Goal: Task Accomplishment & Management: Complete application form

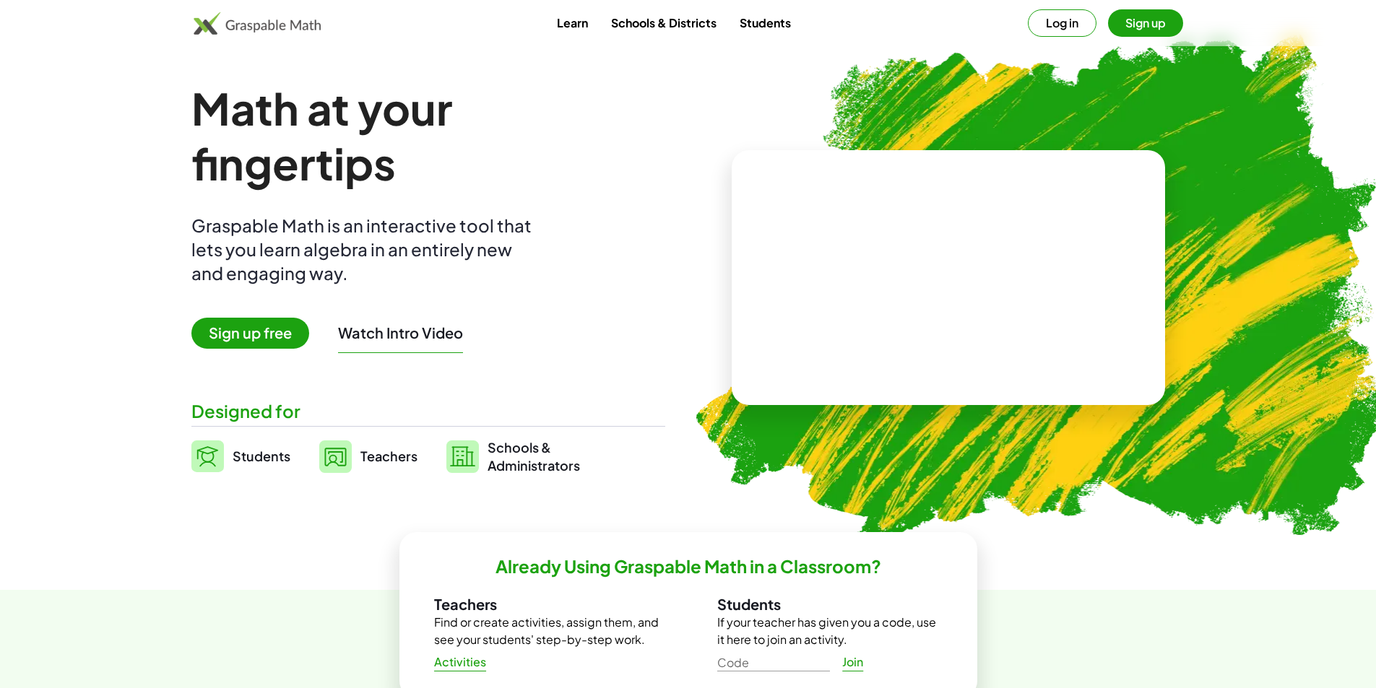
click at [874, 264] on video at bounding box center [948, 278] width 217 height 108
click at [916, 295] on div at bounding box center [945, 264] width 247 height 116
click at [915, 296] on div at bounding box center [945, 264] width 247 height 116
click at [1057, 30] on button "Log in" at bounding box center [1062, 22] width 69 height 27
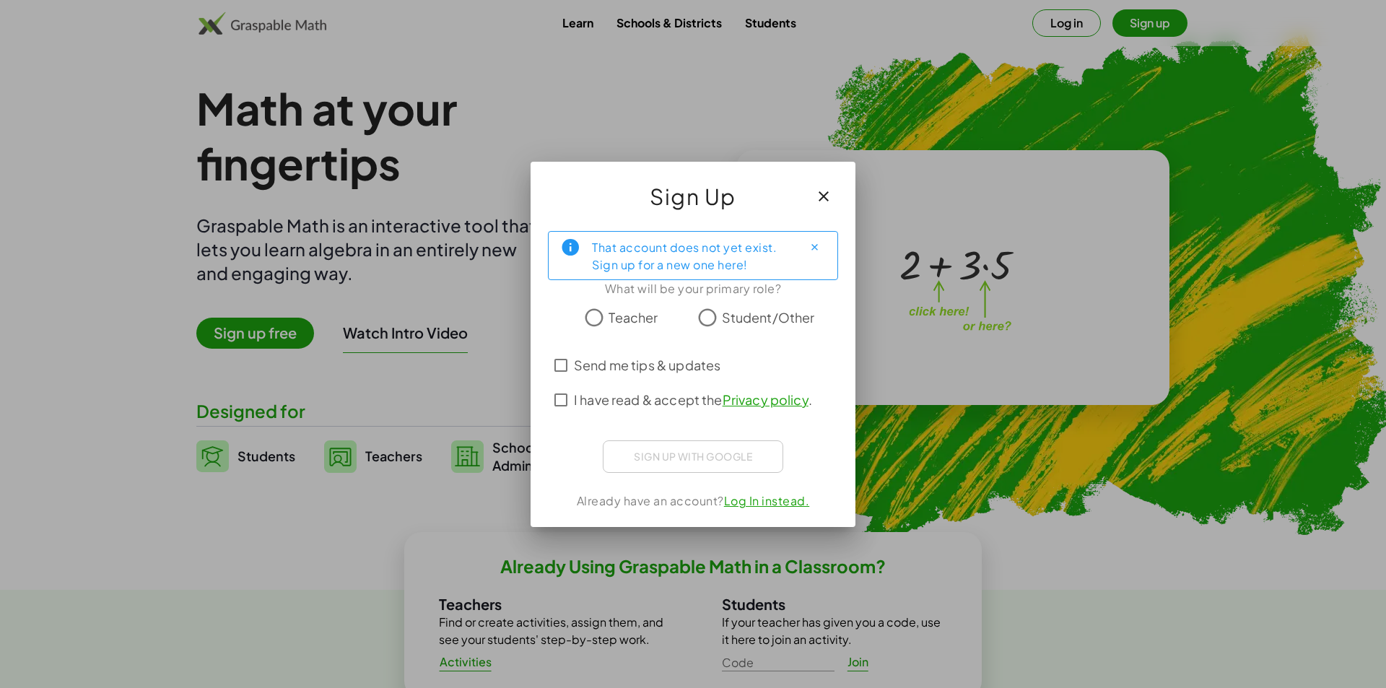
click at [455, 483] on div at bounding box center [693, 344] width 1386 height 688
click at [317, 526] on div at bounding box center [693, 344] width 1386 height 688
click at [325, 526] on div at bounding box center [693, 344] width 1386 height 688
click at [326, 529] on div at bounding box center [693, 344] width 1386 height 688
click at [349, 79] on div at bounding box center [693, 344] width 1386 height 688
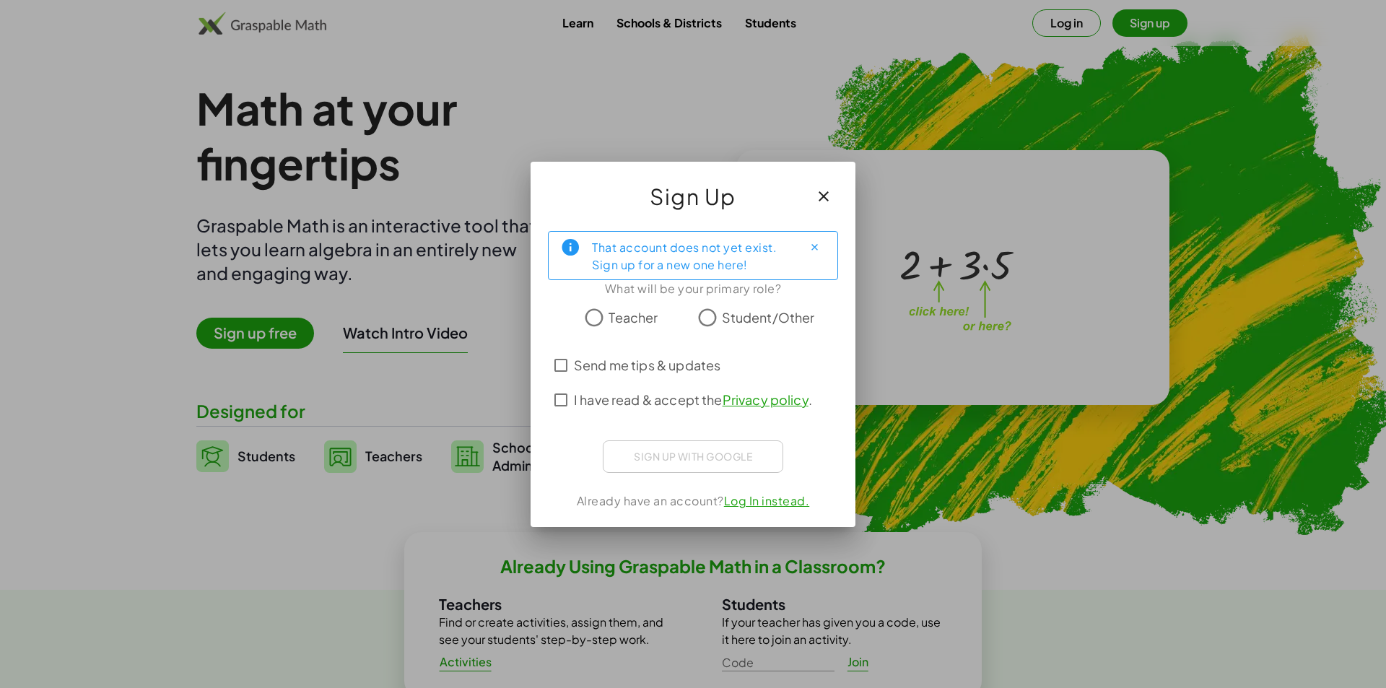
click at [363, 87] on div at bounding box center [693, 344] width 1386 height 688
click at [361, 79] on div at bounding box center [693, 344] width 1386 height 688
click at [362, 79] on div at bounding box center [693, 344] width 1386 height 688
click at [443, 108] on div at bounding box center [693, 344] width 1386 height 688
click at [357, 140] on div at bounding box center [693, 344] width 1386 height 688
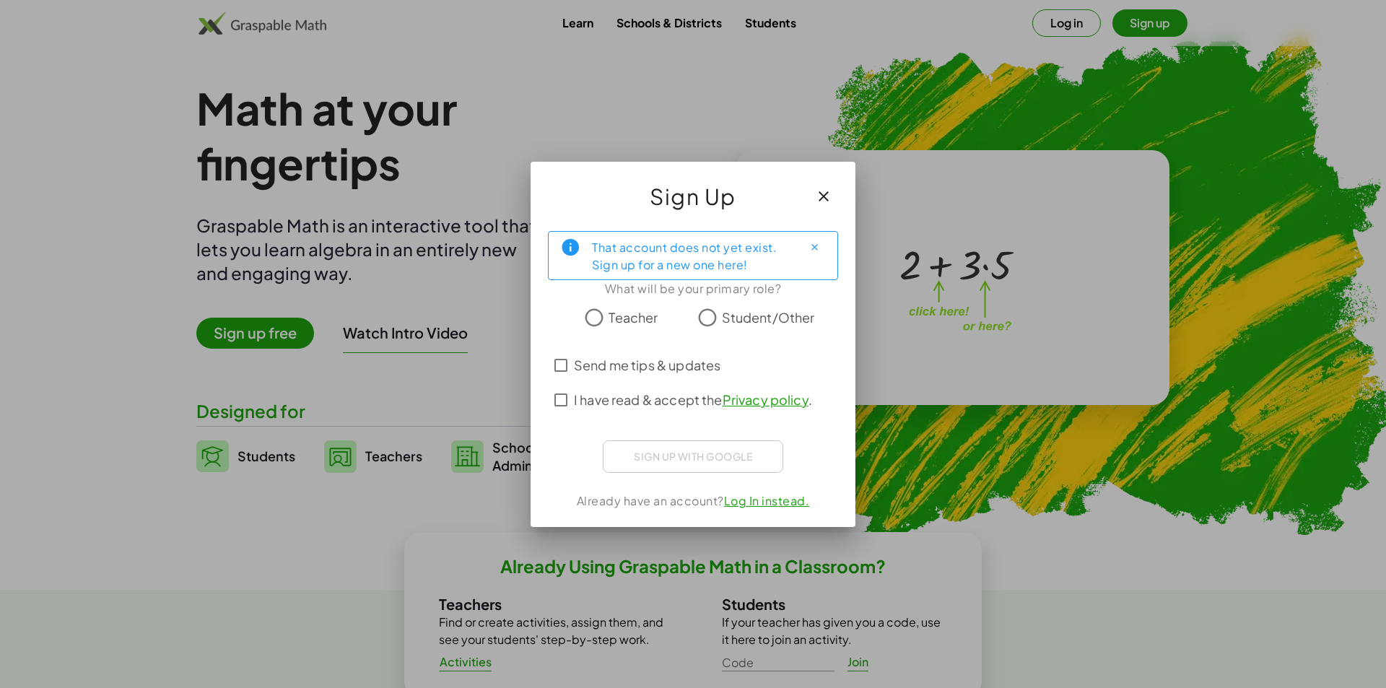
click at [903, 140] on div at bounding box center [693, 344] width 1386 height 688
click at [404, 147] on div at bounding box center [693, 344] width 1386 height 688
click at [679, 142] on div at bounding box center [693, 344] width 1386 height 688
click at [1001, 103] on div at bounding box center [693, 344] width 1386 height 688
click at [1004, 95] on div at bounding box center [693, 344] width 1386 height 688
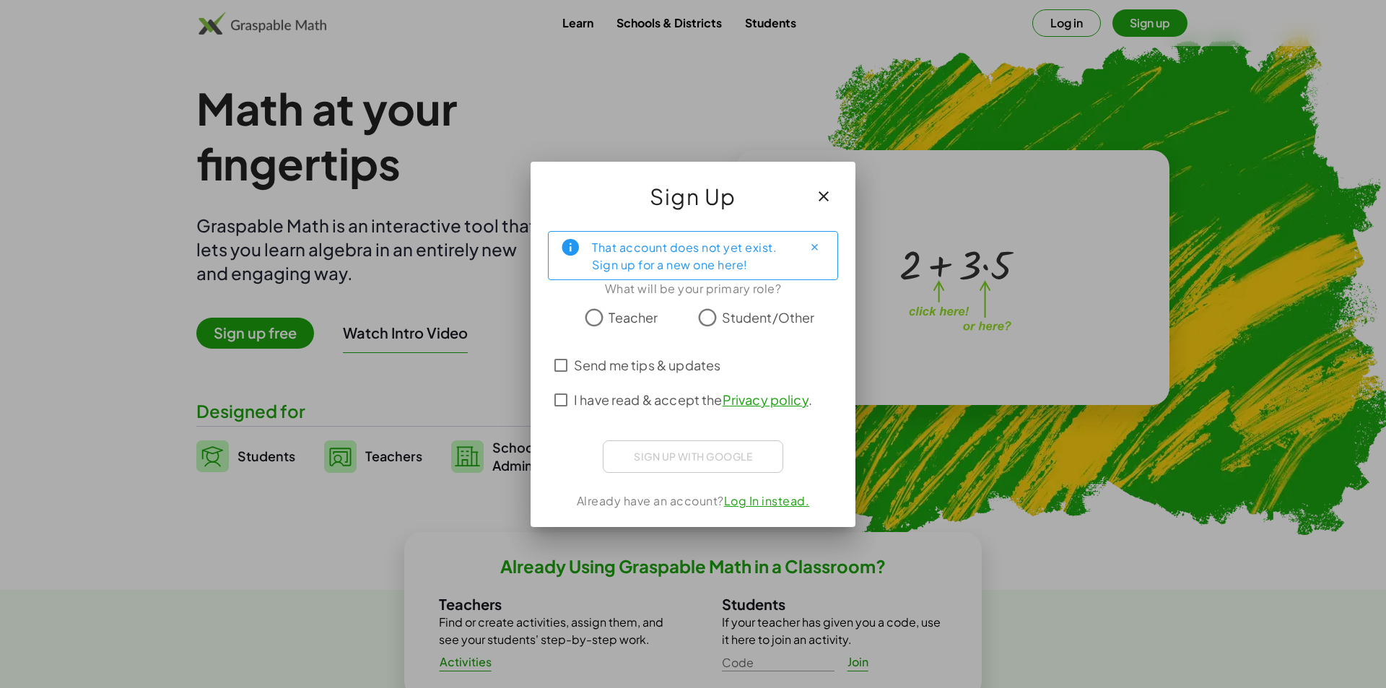
click at [1013, 97] on div at bounding box center [693, 344] width 1386 height 688
click at [1014, 97] on div at bounding box center [693, 344] width 1386 height 688
click at [353, 142] on div at bounding box center [693, 344] width 1386 height 688
click at [601, 148] on div at bounding box center [693, 344] width 1386 height 688
click at [363, 318] on div at bounding box center [693, 344] width 1386 height 688
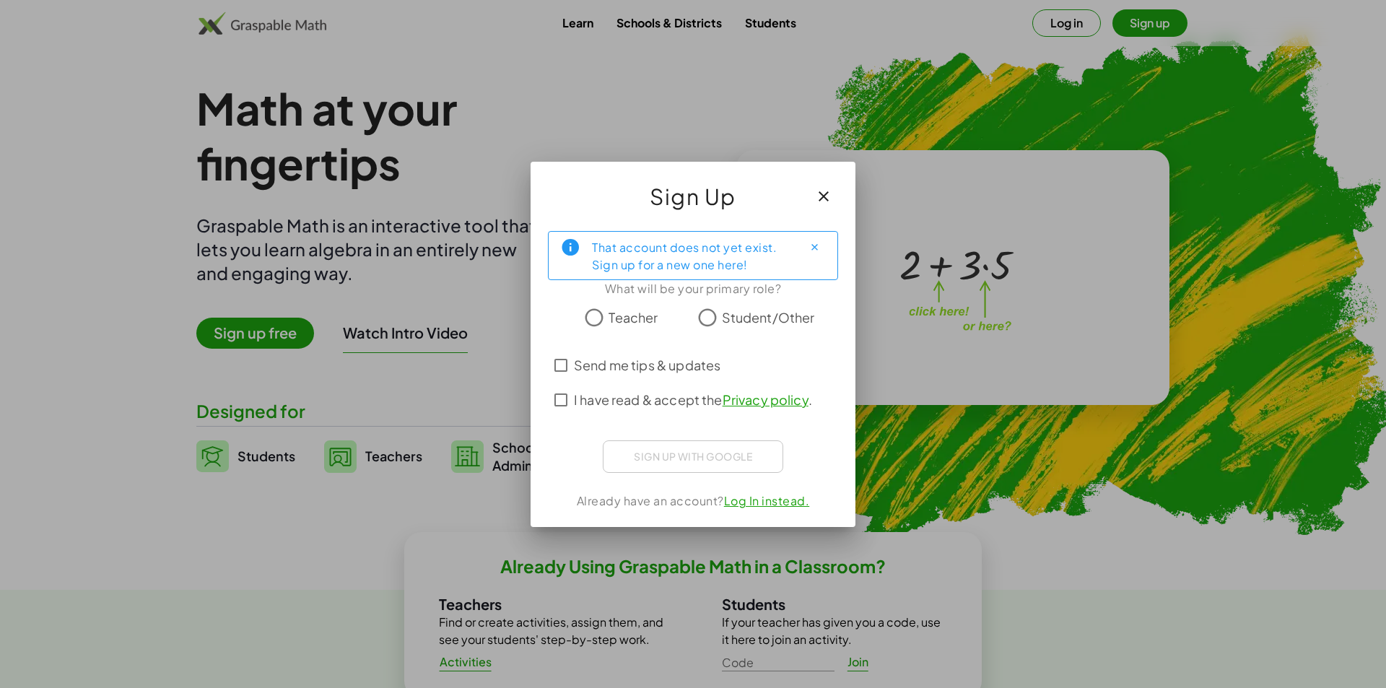
click at [639, 97] on div at bounding box center [693, 344] width 1386 height 688
click at [620, 417] on label "I have read & accept the Privacy policy ." at bounding box center [693, 400] width 238 height 35
click at [734, 404] on link "Privacy policy" at bounding box center [766, 399] width 86 height 17
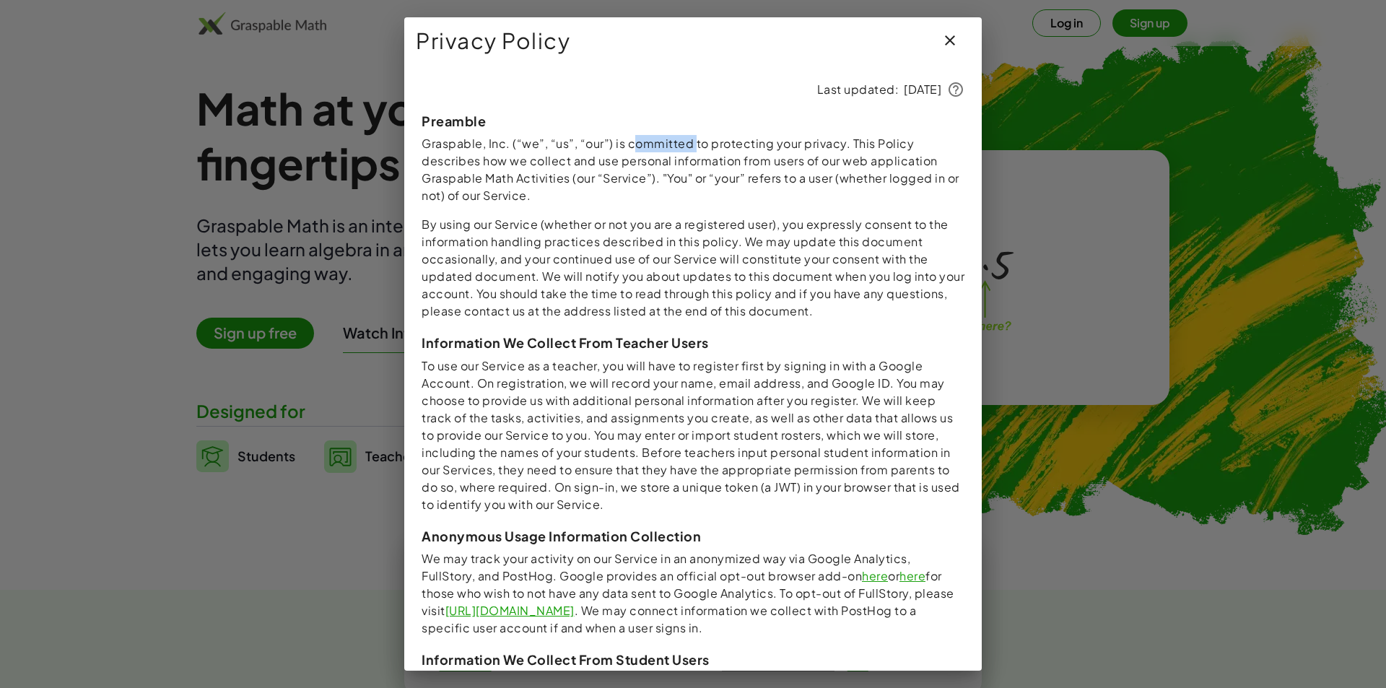
click at [757, 434] on p "To use our Service as a teacher, you will have to register first by signing in …" at bounding box center [693, 435] width 543 height 156
click at [396, 42] on div at bounding box center [693, 344] width 1386 height 688
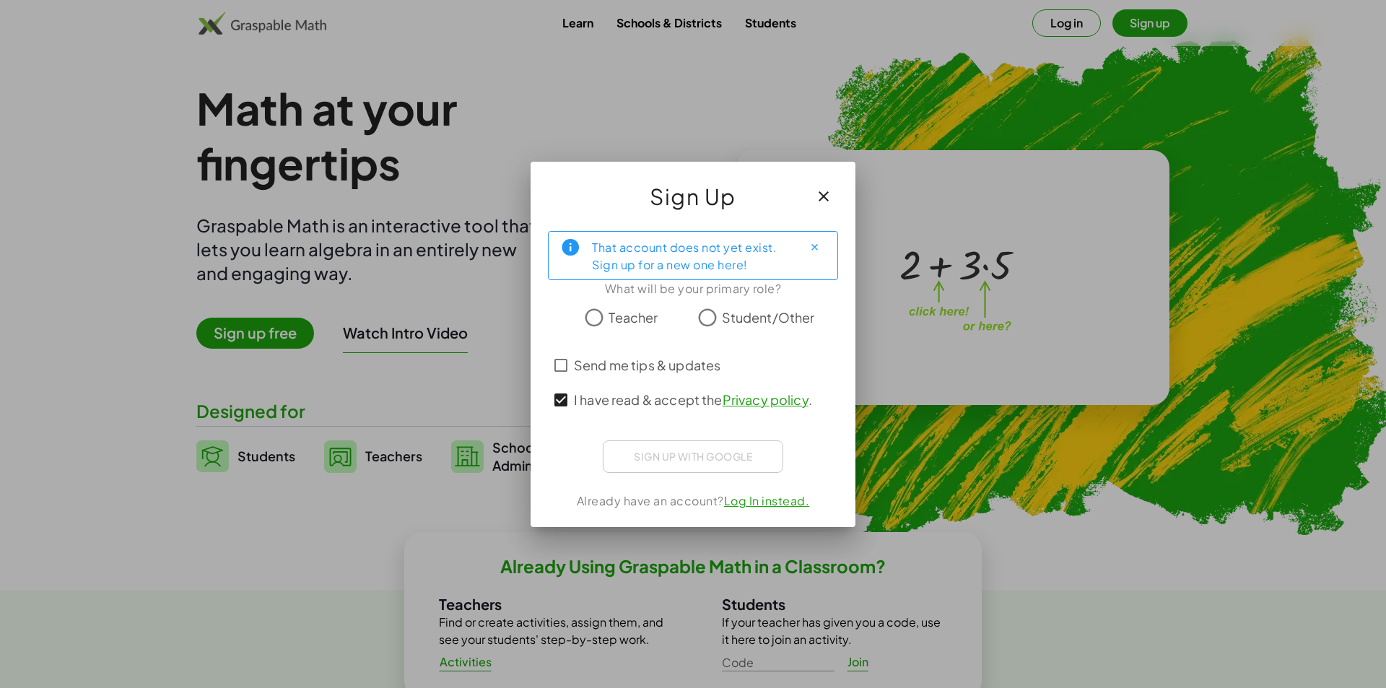
click at [409, 144] on div at bounding box center [693, 344] width 1386 height 688
click at [394, 421] on div at bounding box center [693, 344] width 1386 height 688
click at [387, 322] on div at bounding box center [693, 344] width 1386 height 688
click at [336, 87] on div at bounding box center [693, 344] width 1386 height 688
click at [609, 110] on div at bounding box center [693, 344] width 1386 height 688
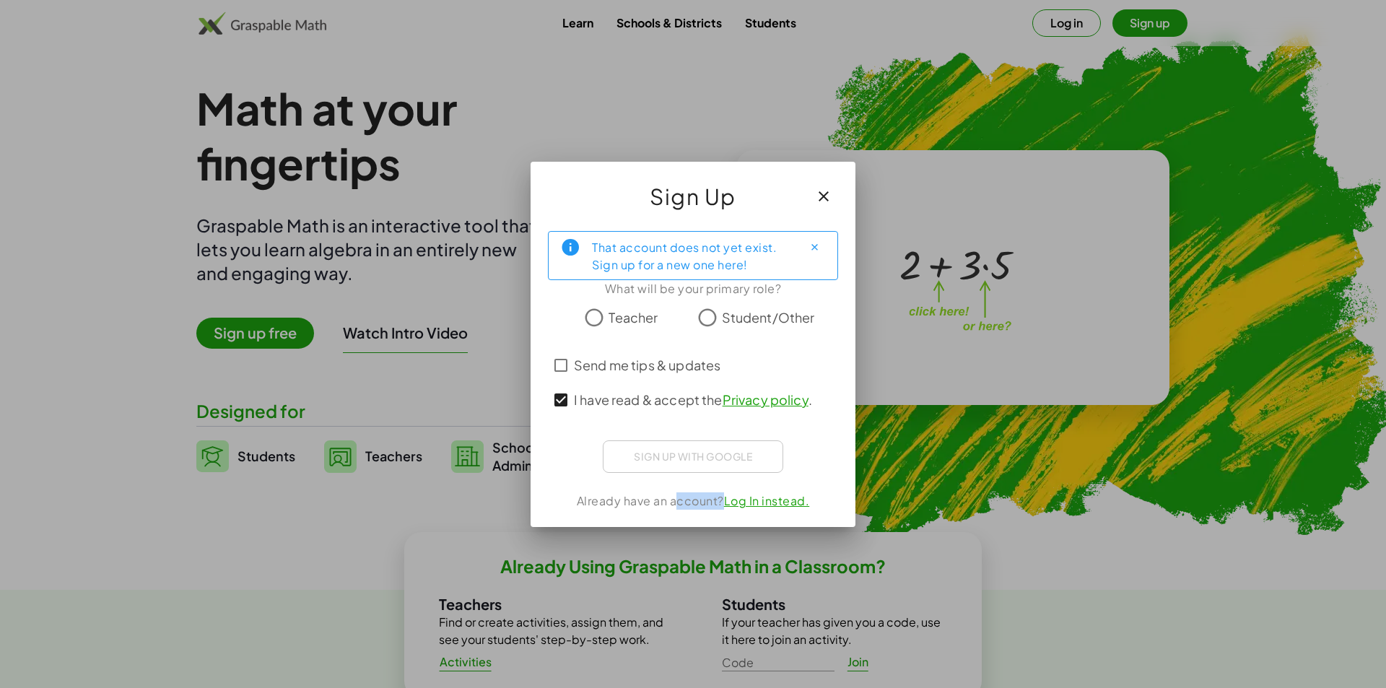
click at [715, 88] on div at bounding box center [693, 344] width 1386 height 688
click at [355, 488] on div at bounding box center [693, 344] width 1386 height 688
click at [335, 598] on div at bounding box center [693, 344] width 1386 height 688
click at [383, 570] on div at bounding box center [693, 344] width 1386 height 688
click at [374, 459] on div at bounding box center [693, 344] width 1386 height 688
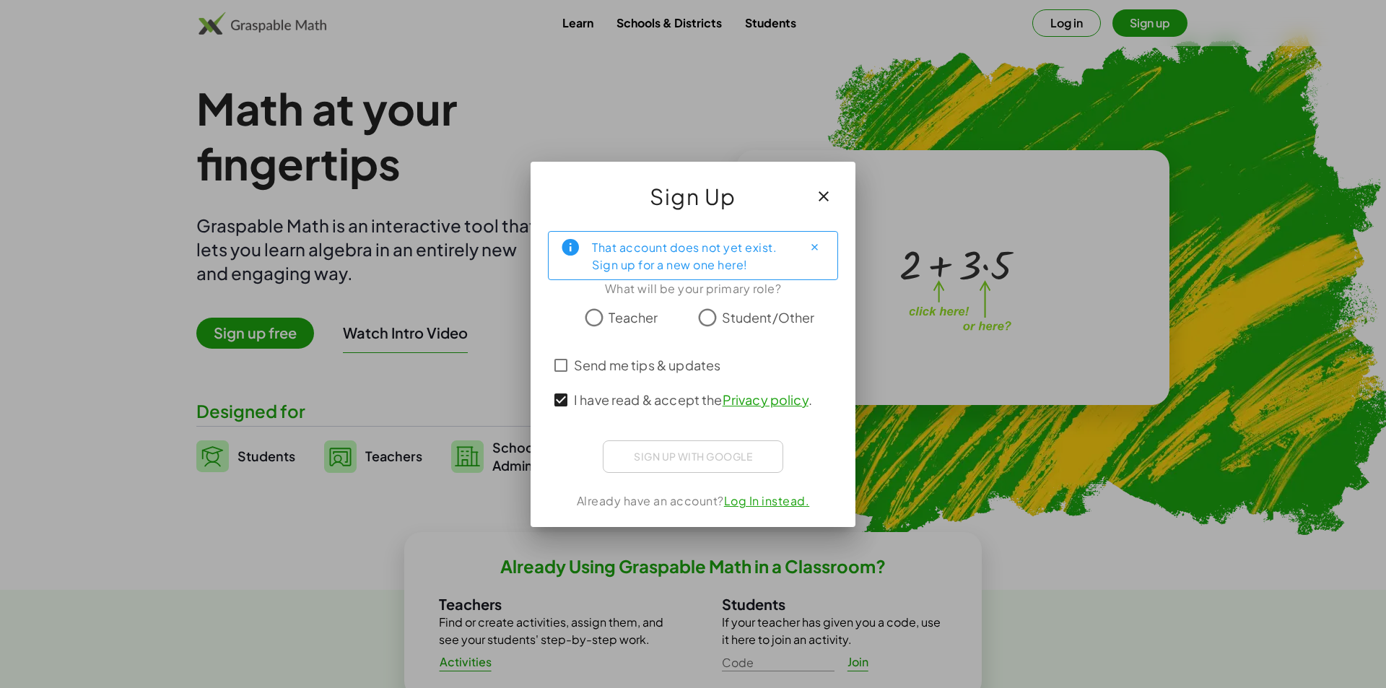
click at [279, 460] on div at bounding box center [693, 344] width 1386 height 688
click at [249, 580] on div at bounding box center [693, 344] width 1386 height 688
click at [251, 209] on div at bounding box center [693, 344] width 1386 height 688
click at [251, 495] on div at bounding box center [693, 344] width 1386 height 688
click at [258, 493] on div at bounding box center [693, 344] width 1386 height 688
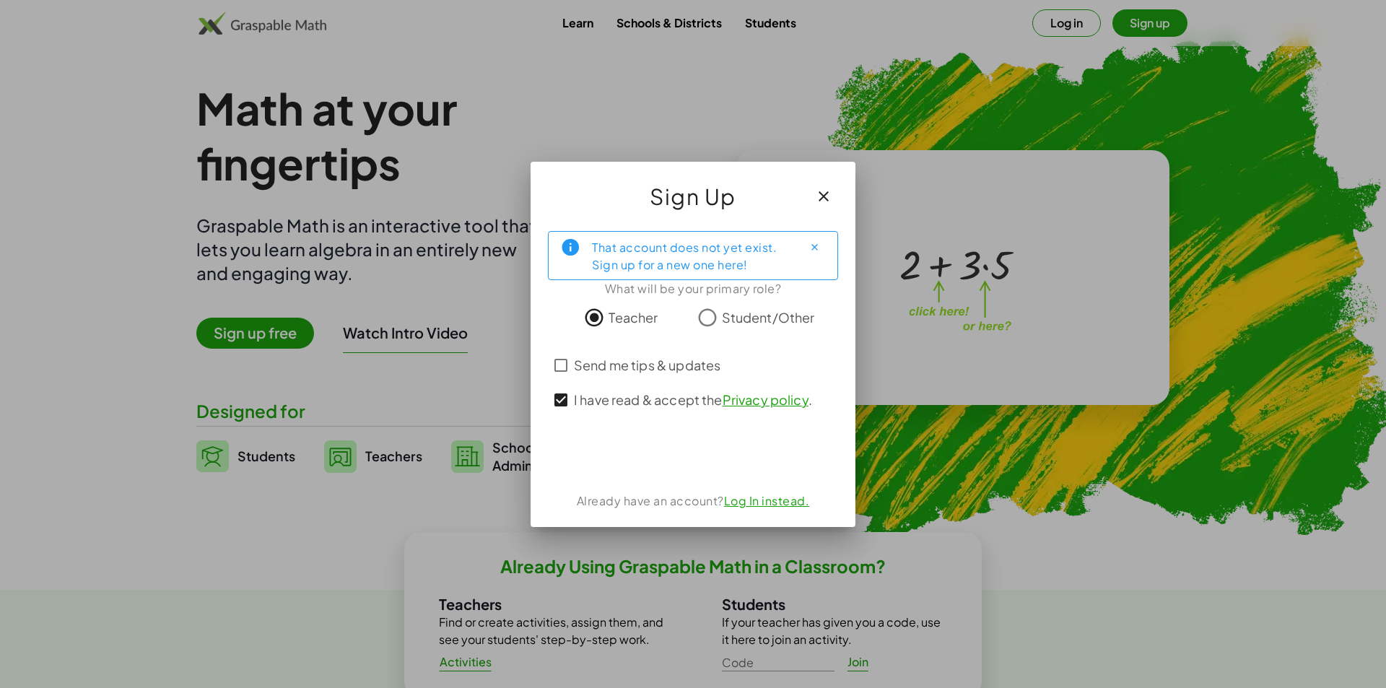
click at [260, 498] on div at bounding box center [693, 344] width 1386 height 688
click at [281, 461] on div at bounding box center [693, 344] width 1386 height 688
click at [287, 459] on div at bounding box center [693, 344] width 1386 height 688
click at [289, 459] on div at bounding box center [693, 344] width 1386 height 688
click at [290, 460] on div at bounding box center [693, 344] width 1386 height 688
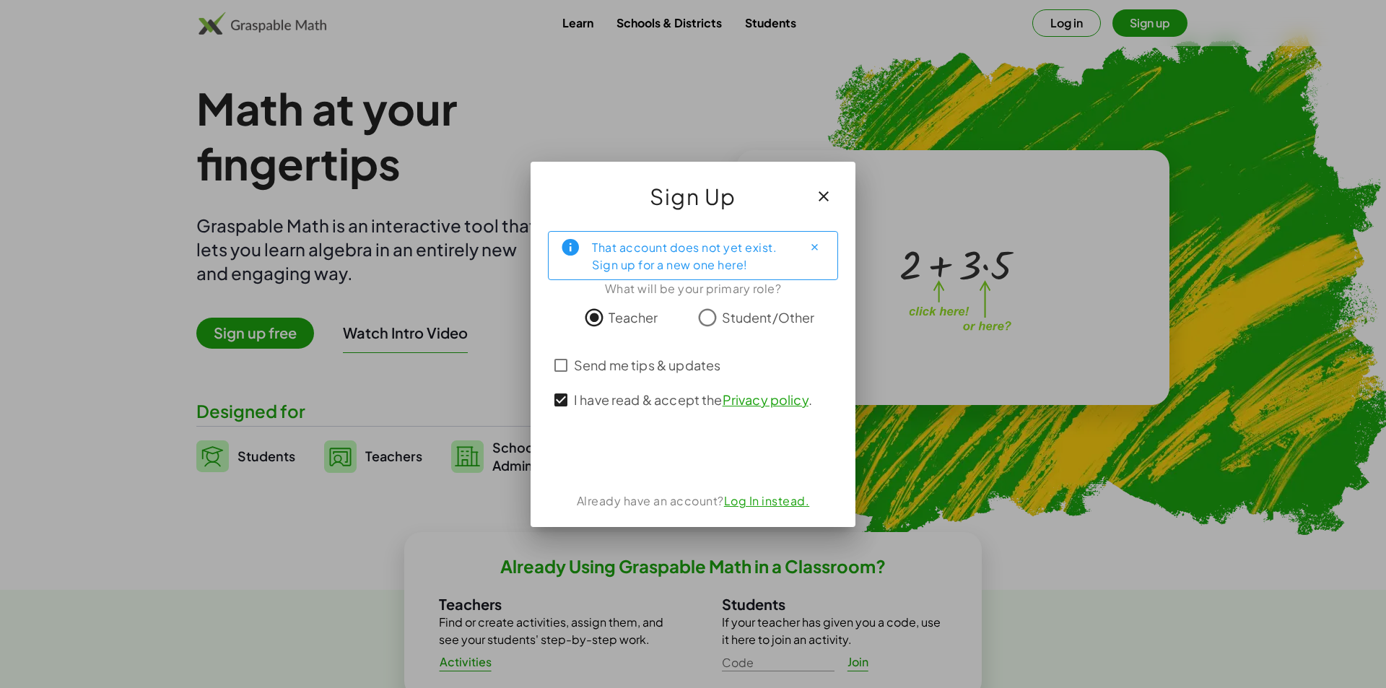
click at [289, 467] on div at bounding box center [693, 344] width 1386 height 688
click at [289, 469] on div at bounding box center [693, 344] width 1386 height 688
click at [290, 471] on div at bounding box center [693, 344] width 1386 height 688
click at [288, 474] on div at bounding box center [693, 344] width 1386 height 688
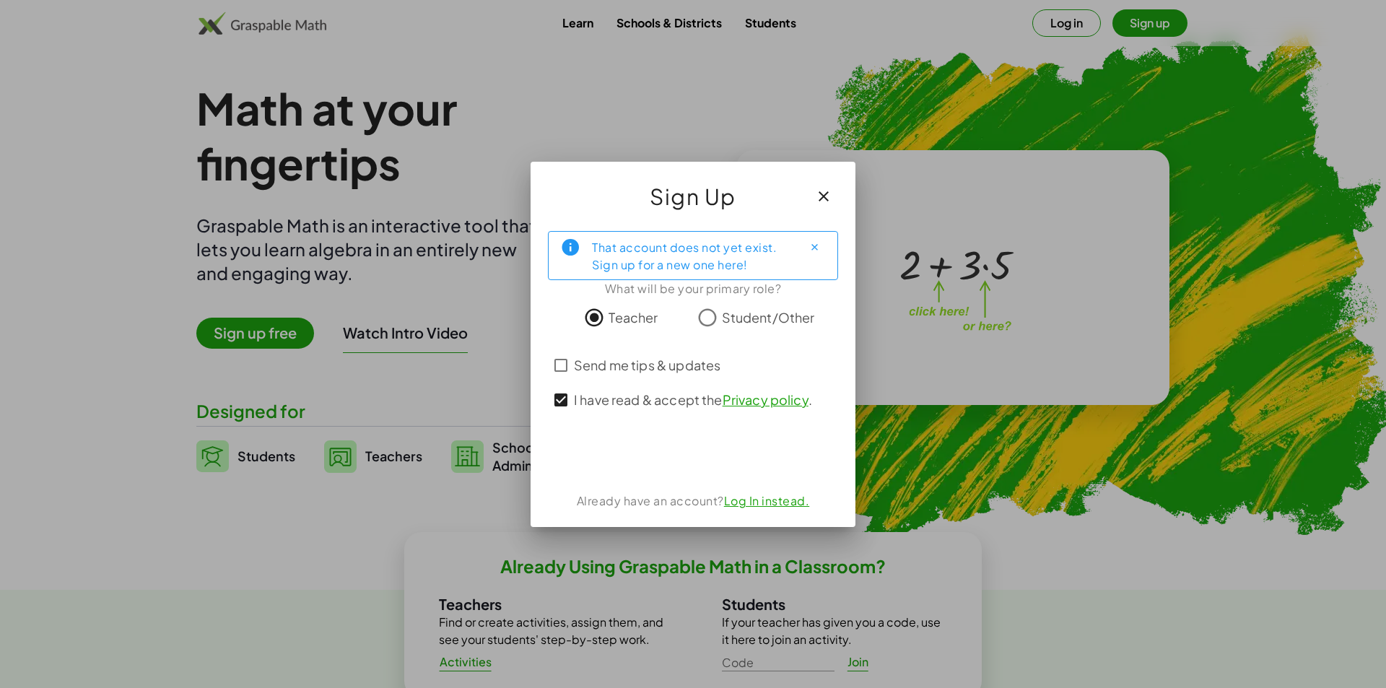
click at [289, 471] on div at bounding box center [693, 344] width 1386 height 688
click at [289, 469] on div at bounding box center [693, 344] width 1386 height 688
click at [919, 74] on div at bounding box center [693, 344] width 1386 height 688
click at [892, 189] on div at bounding box center [693, 344] width 1386 height 688
click at [916, 66] on div at bounding box center [693, 344] width 1386 height 688
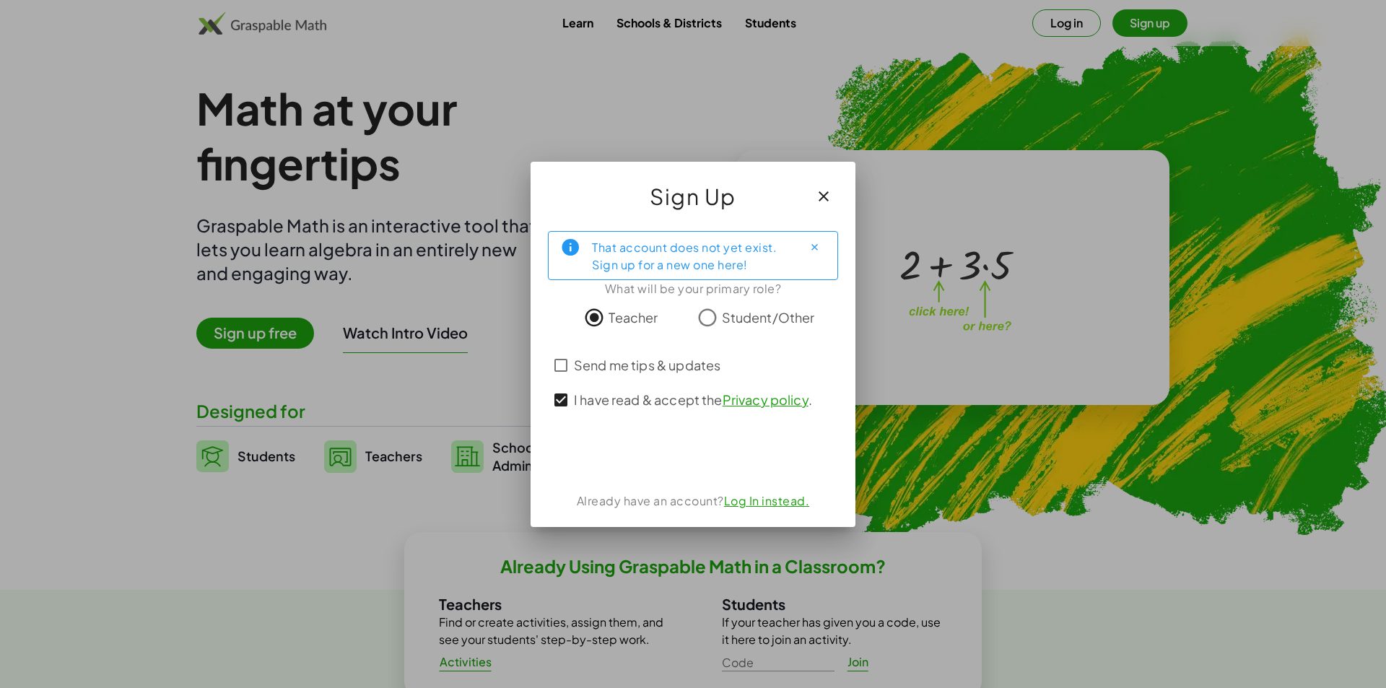
click at [869, 366] on div at bounding box center [693, 344] width 1386 height 688
click at [869, 279] on div at bounding box center [693, 344] width 1386 height 688
click at [729, 342] on div at bounding box center [693, 343] width 267 height 10
click at [736, 579] on div at bounding box center [693, 344] width 1386 height 688
click at [779, 581] on div at bounding box center [693, 344] width 1386 height 688
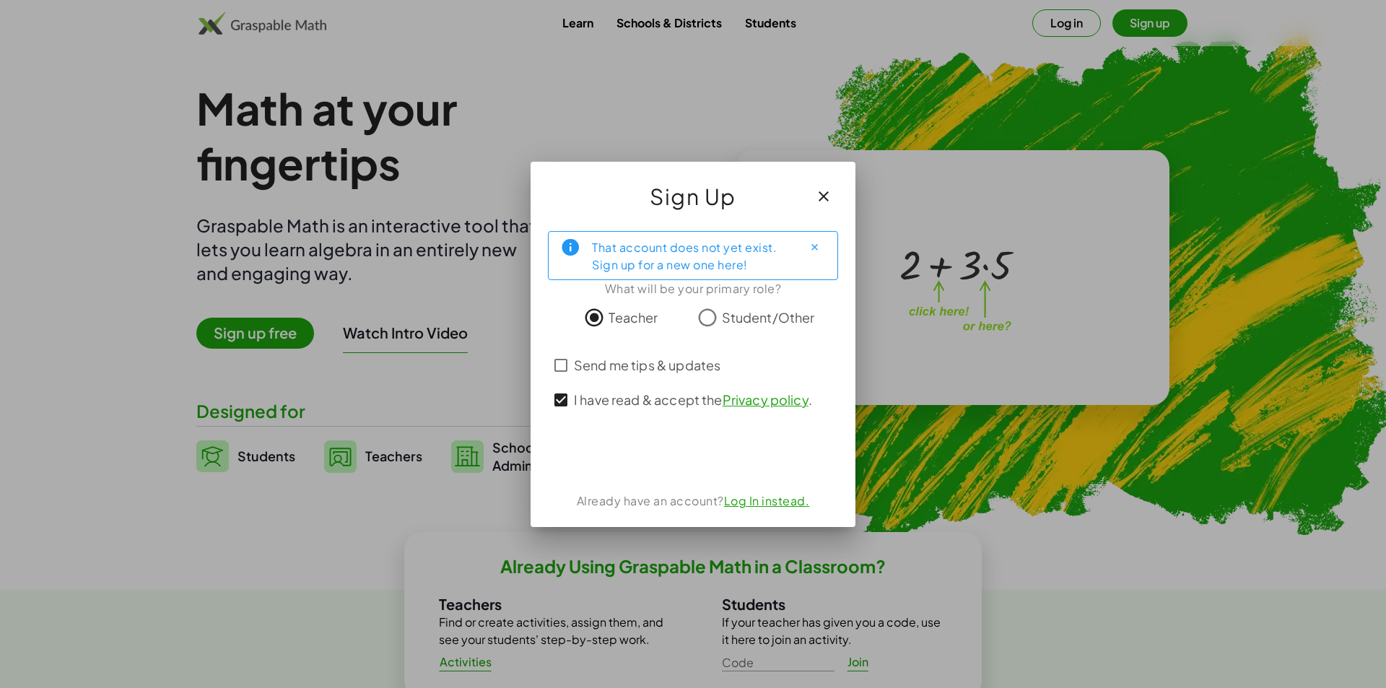
click at [861, 569] on div at bounding box center [693, 344] width 1386 height 688
click at [797, 484] on div "That account does not yet exist. Sign up for a new one here! What will be your …" at bounding box center [693, 374] width 325 height 308
click at [864, 578] on div at bounding box center [693, 344] width 1386 height 688
click at [796, 568] on div at bounding box center [693, 344] width 1386 height 688
click at [788, 578] on div at bounding box center [693, 344] width 1386 height 688
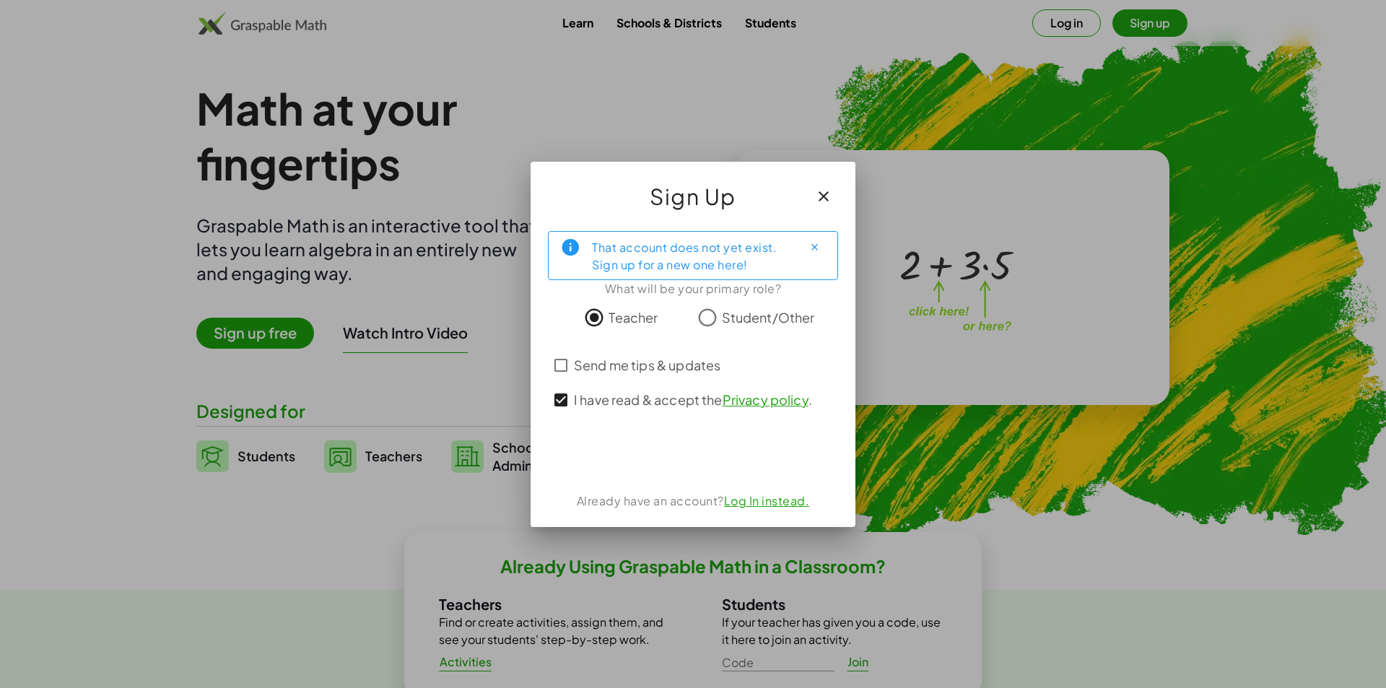
click at [845, 577] on div at bounding box center [693, 344] width 1386 height 688
click at [851, 583] on div at bounding box center [693, 344] width 1386 height 688
click at [853, 459] on div "That account does not yet exist. Sign up for a new one here! What will be your …" at bounding box center [693, 374] width 325 height 308
click at [1111, 577] on div at bounding box center [693, 344] width 1386 height 688
click at [913, 527] on div at bounding box center [693, 344] width 1386 height 688
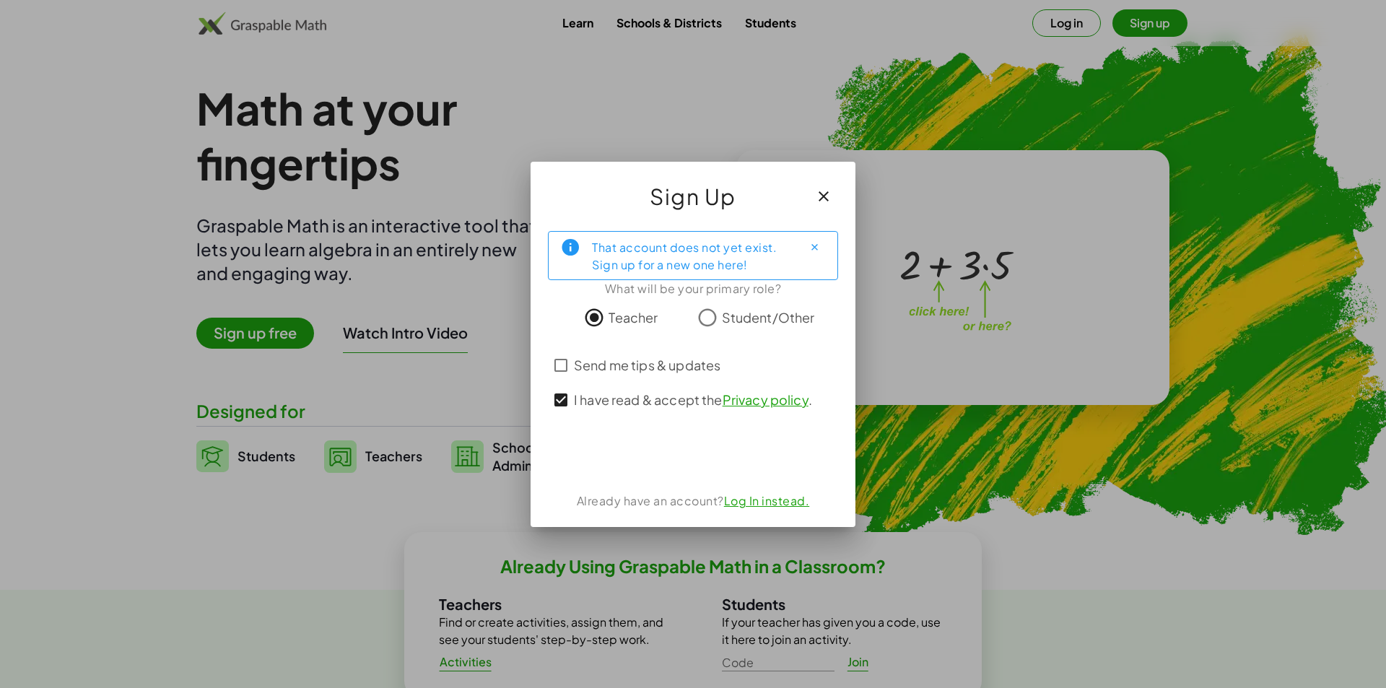
click at [931, 482] on div at bounding box center [693, 344] width 1386 height 688
click at [726, 526] on div "That account does not yet exist. Sign up for a new one here! What will be your …" at bounding box center [693, 374] width 325 height 308
click at [817, 515] on div "That account does not yet exist. Sign up for a new one here! What will be your …" at bounding box center [693, 374] width 325 height 308
click at [753, 594] on div at bounding box center [693, 344] width 1386 height 688
click at [825, 593] on div at bounding box center [693, 344] width 1386 height 688
